Goal: Transaction & Acquisition: Purchase product/service

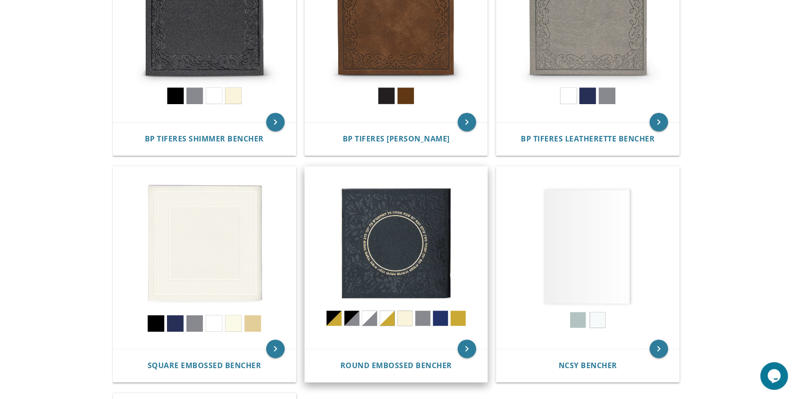
scroll to position [293, 0]
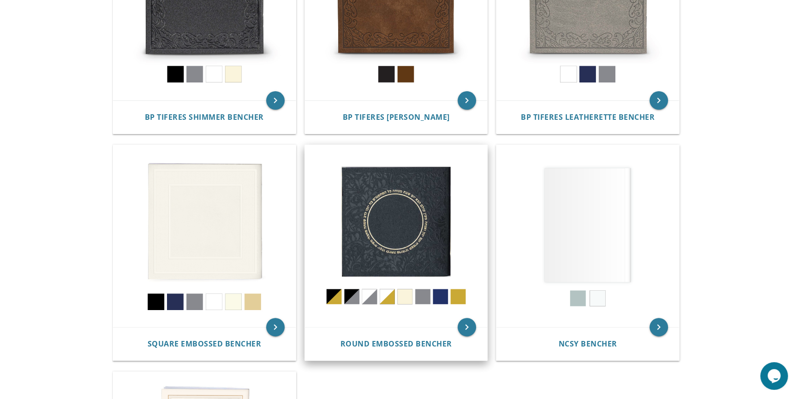
click at [403, 231] on img at bounding box center [396, 236] width 183 height 183
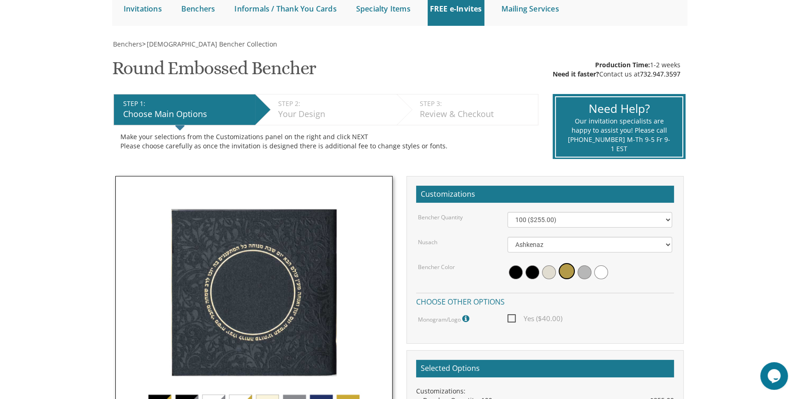
scroll to position [125, 0]
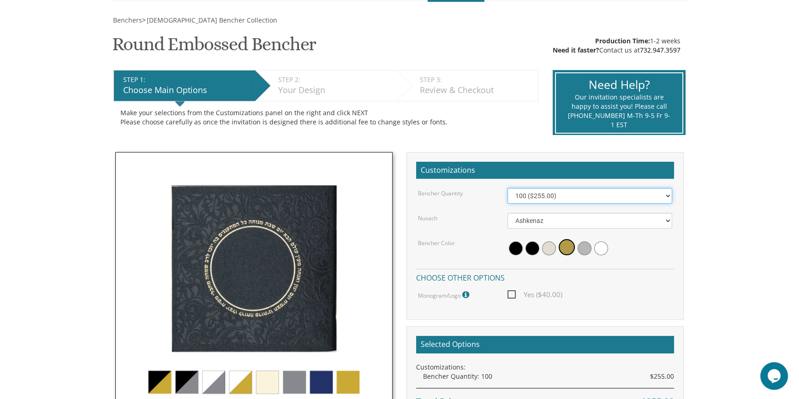
click at [634, 194] on select "100 ($255.00) 200 ($510.00) 300 ($765.00) 400 ($1,020.00) 500 ($1,275.00)" at bounding box center [589, 196] width 165 height 16
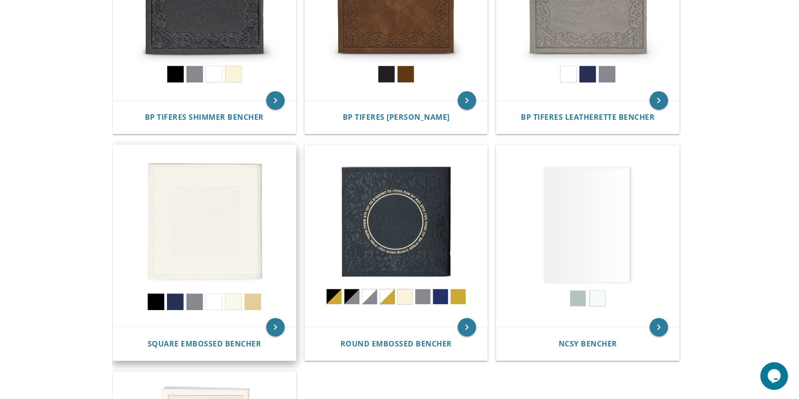
click at [209, 218] on img at bounding box center [204, 236] width 183 height 183
click at [217, 248] on img at bounding box center [204, 236] width 183 height 183
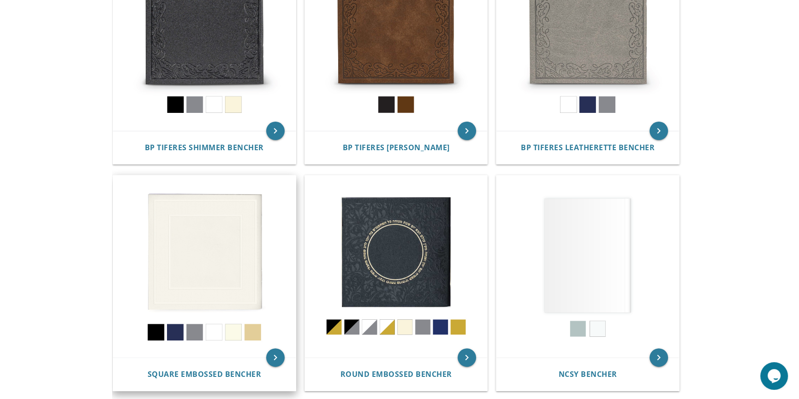
scroll to position [251, 0]
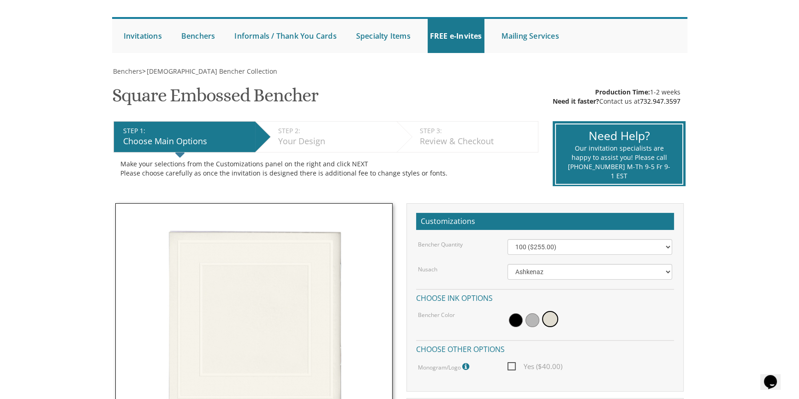
scroll to position [83, 0]
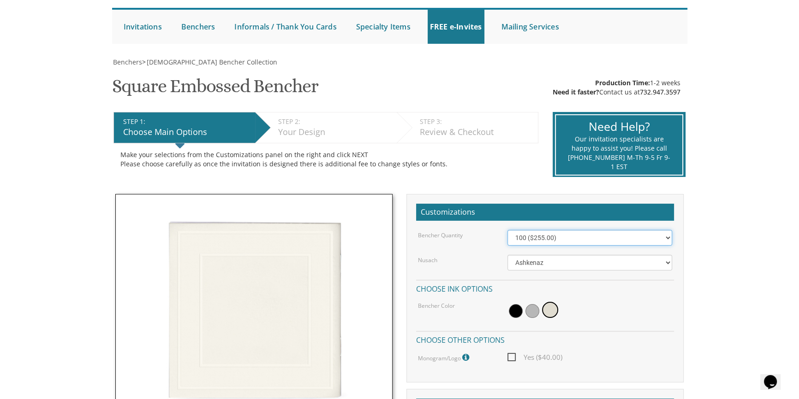
click at [547, 240] on select "100 ($255.00) 200 ($510.00) 300 ($765.00) 400 ($1,020.00) 500 ($1,275.00)" at bounding box center [589, 238] width 165 height 16
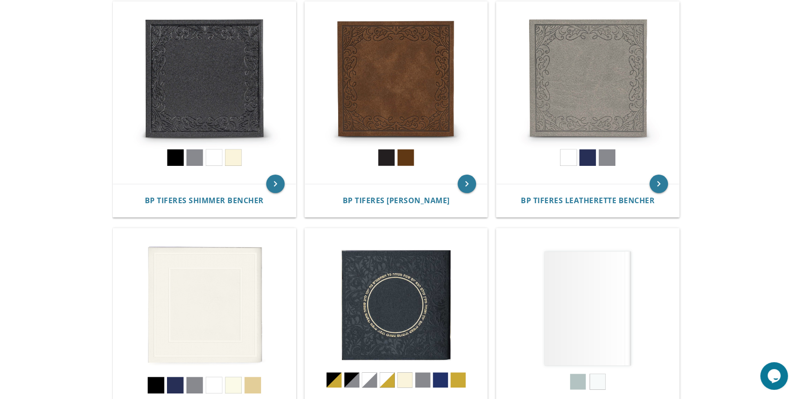
scroll to position [167, 0]
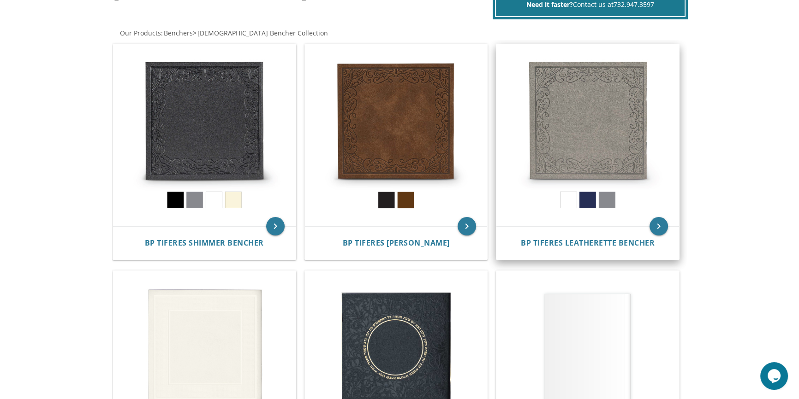
click at [613, 143] on img at bounding box center [587, 135] width 183 height 183
click at [578, 128] on img at bounding box center [587, 135] width 183 height 183
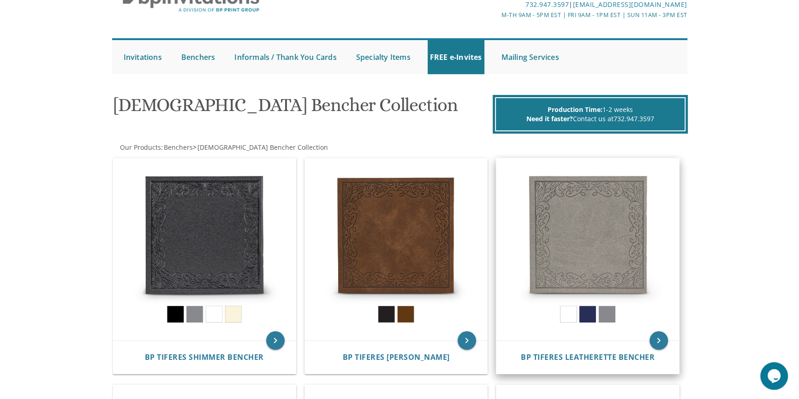
scroll to position [0, 0]
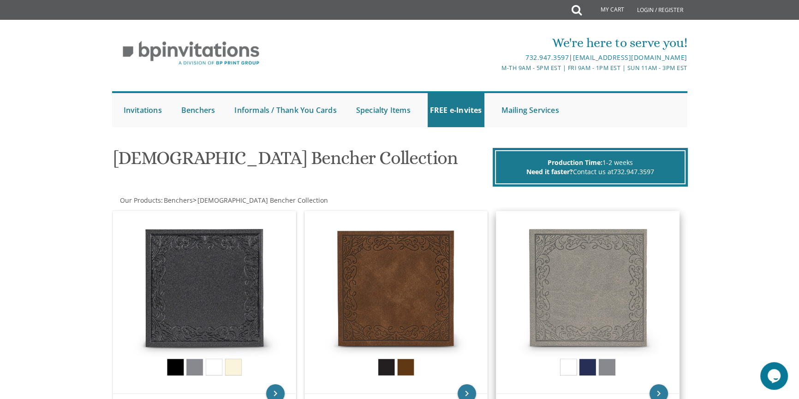
click at [568, 369] on img at bounding box center [587, 303] width 183 height 183
click at [586, 309] on img at bounding box center [587, 303] width 183 height 183
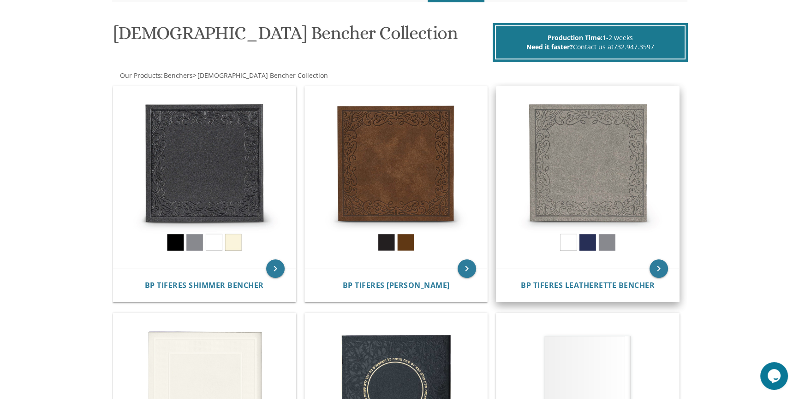
scroll to position [125, 0]
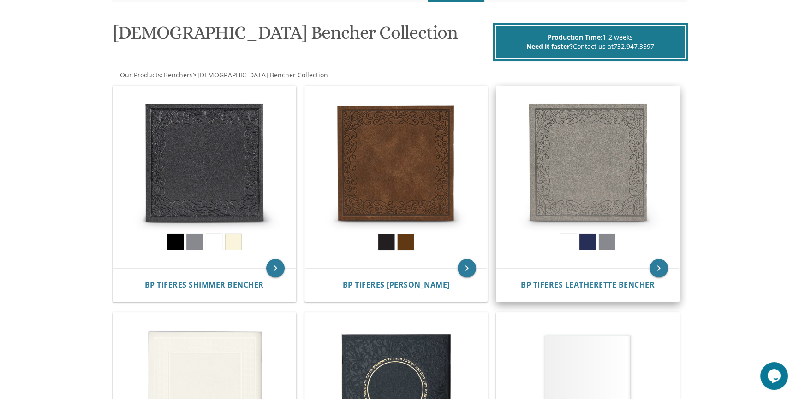
click at [585, 204] on img at bounding box center [587, 177] width 183 height 183
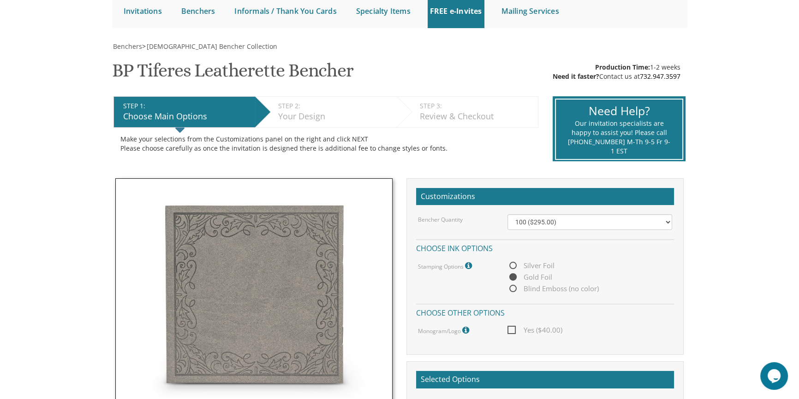
scroll to position [125, 0]
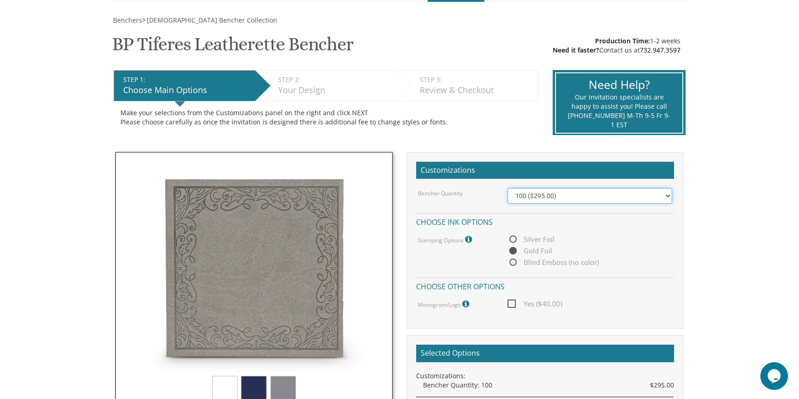
click at [612, 195] on select "100 ($295.00) 200 ($590.00) 300 ($885.00) 400 ($1,180.00) 500 ($1,475.00)" at bounding box center [589, 196] width 165 height 16
